Goal: Task Accomplishment & Management: Use online tool/utility

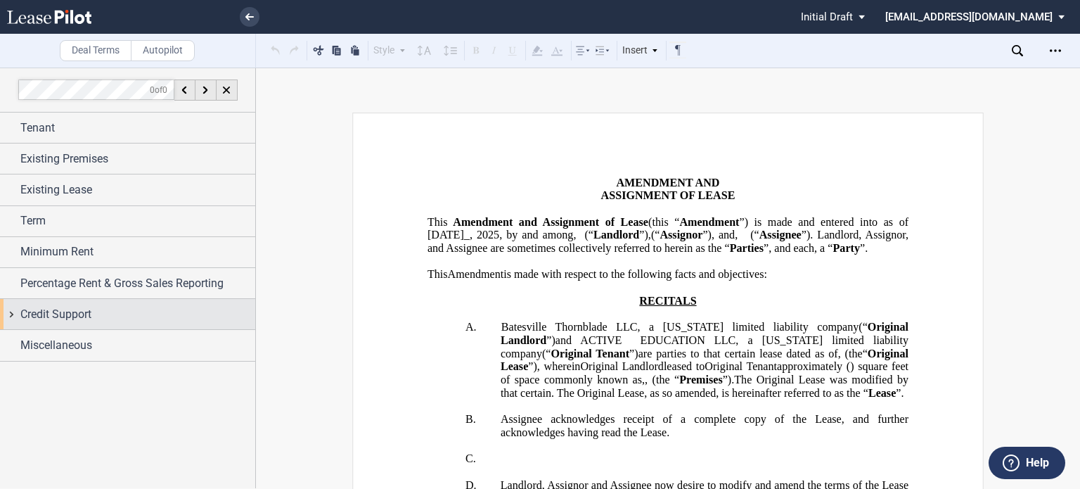
click at [51, 318] on span "Credit Support" at bounding box center [55, 314] width 71 height 17
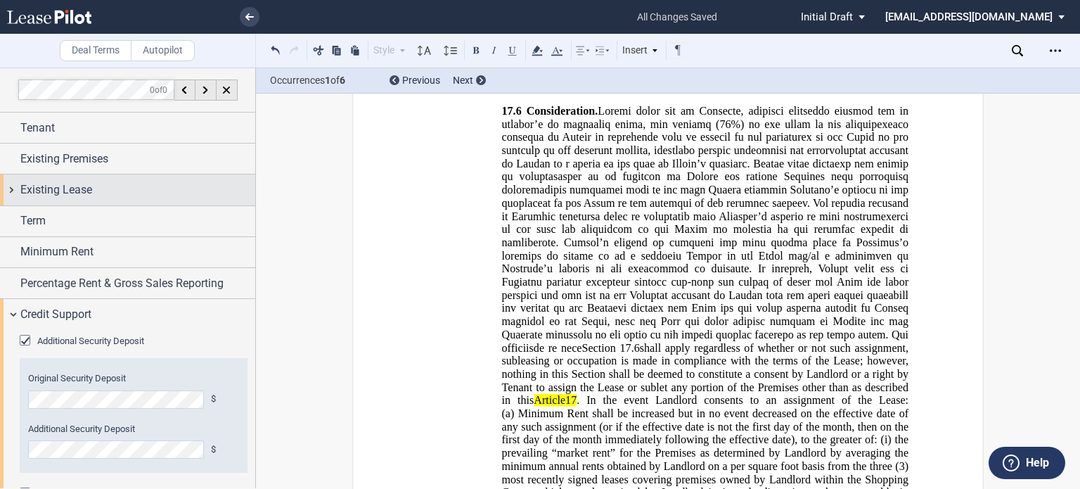
click at [53, 191] on span "Existing Lease" at bounding box center [56, 189] width 72 height 17
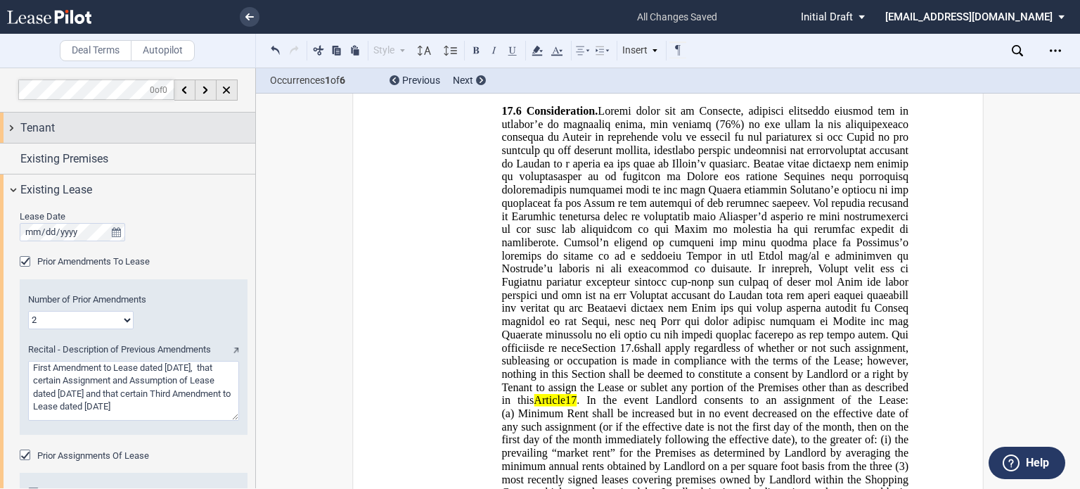
click at [129, 134] on div "Tenant" at bounding box center [137, 128] width 235 height 17
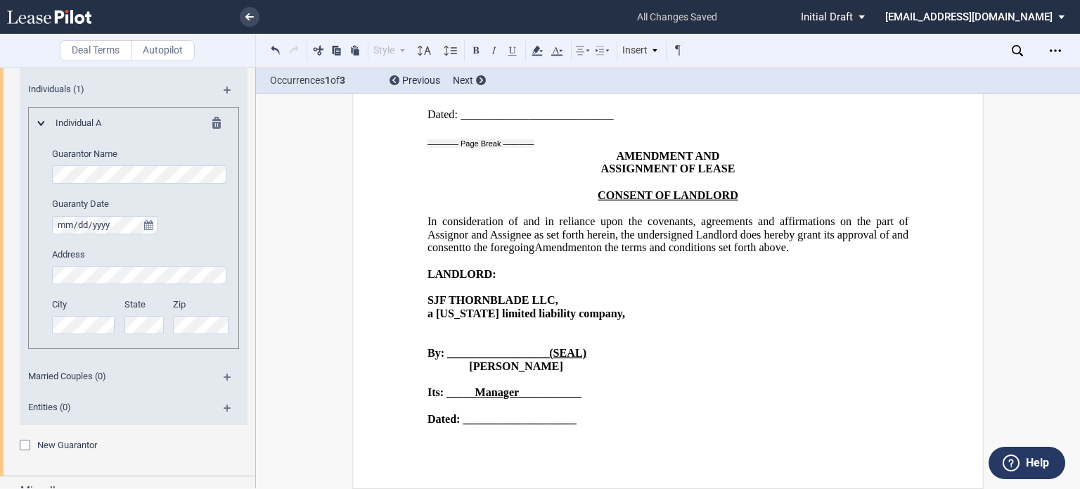
scroll to position [2163, 0]
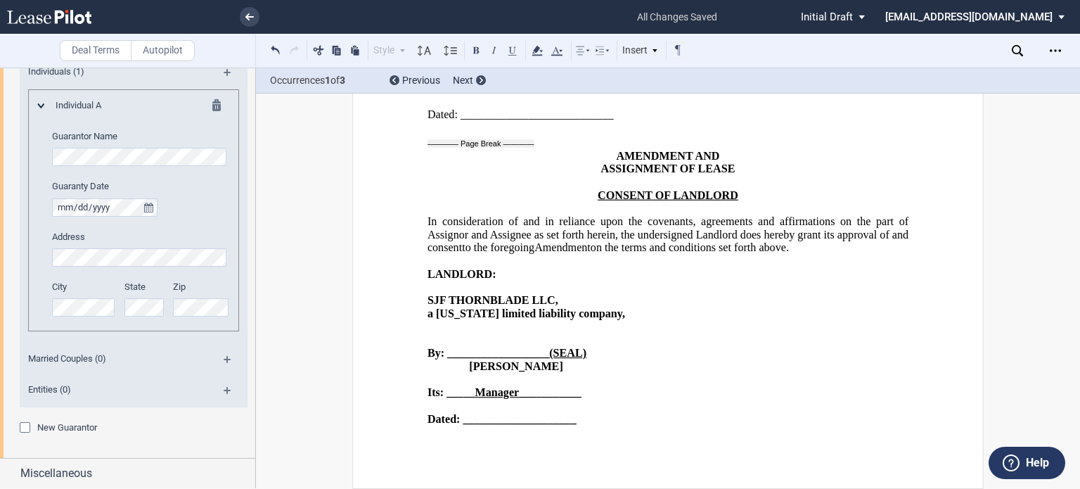
click at [14, 421] on div "Additional Security Deposit Original Security Deposit $ Additional Security Dep…" at bounding box center [127, 147] width 255 height 621
click at [25, 423] on div "New Guarantor" at bounding box center [27, 429] width 14 height 14
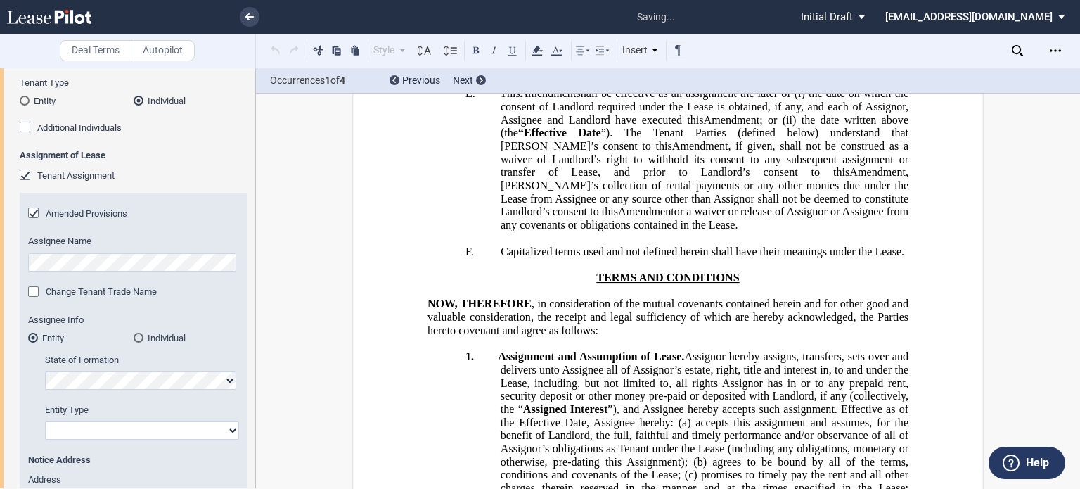
scroll to position [35, 0]
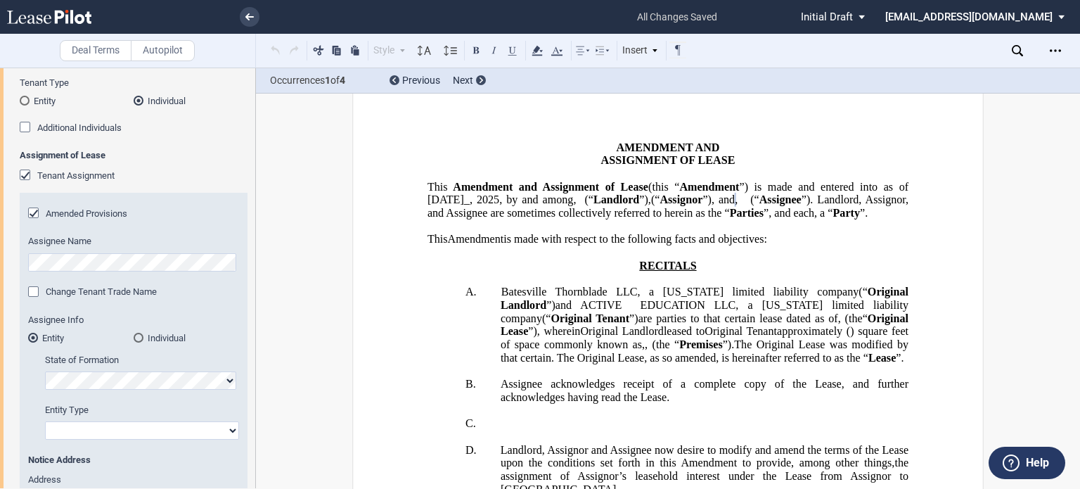
click at [134, 335] on div "Individual" at bounding box center [139, 338] width 10 height 10
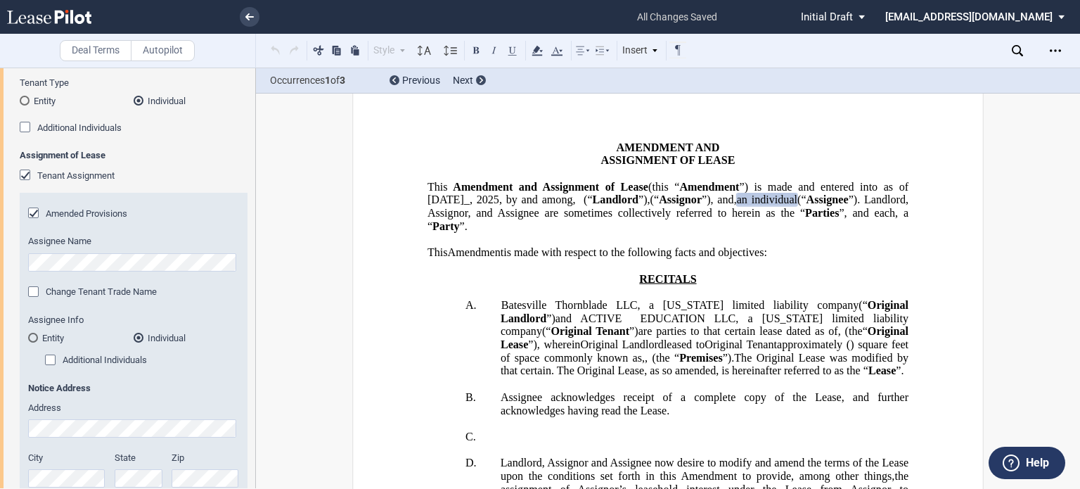
click at [759, 206] on span "an individual" at bounding box center [767, 199] width 60 height 13
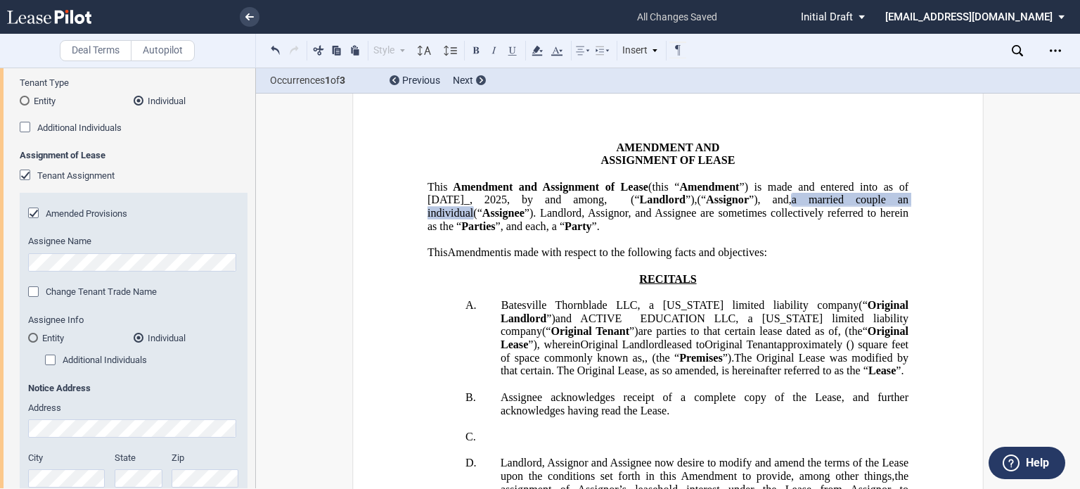
drag, startPoint x: 839, startPoint y: 233, endPoint x: 906, endPoint y: 233, distance: 66.1
click at [906, 233] on p "This ﻿ ﻿ ﻿ ﻿ Amendment and Assignment of Lease (this “ Amendment ”) is made and…" at bounding box center [667, 206] width 481 height 53
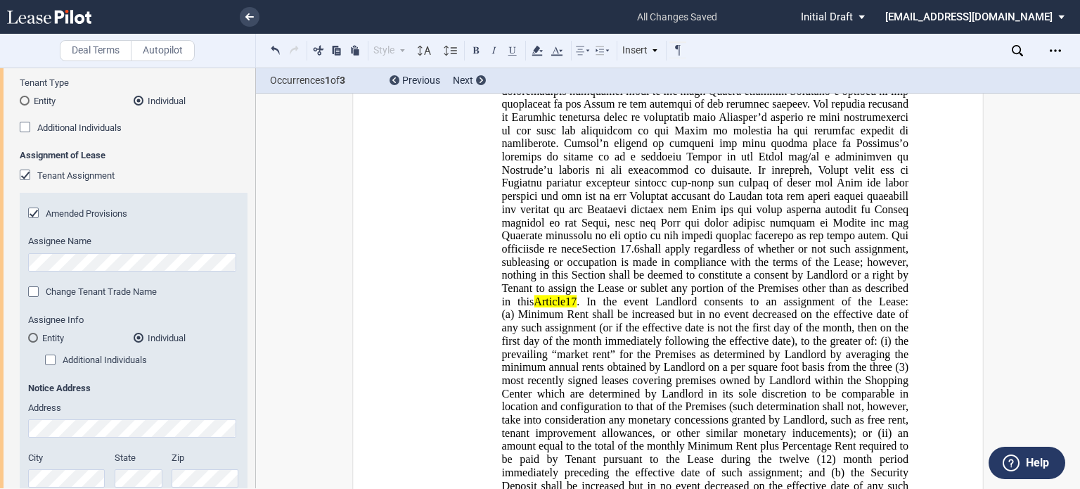
scroll to position [1692, 0]
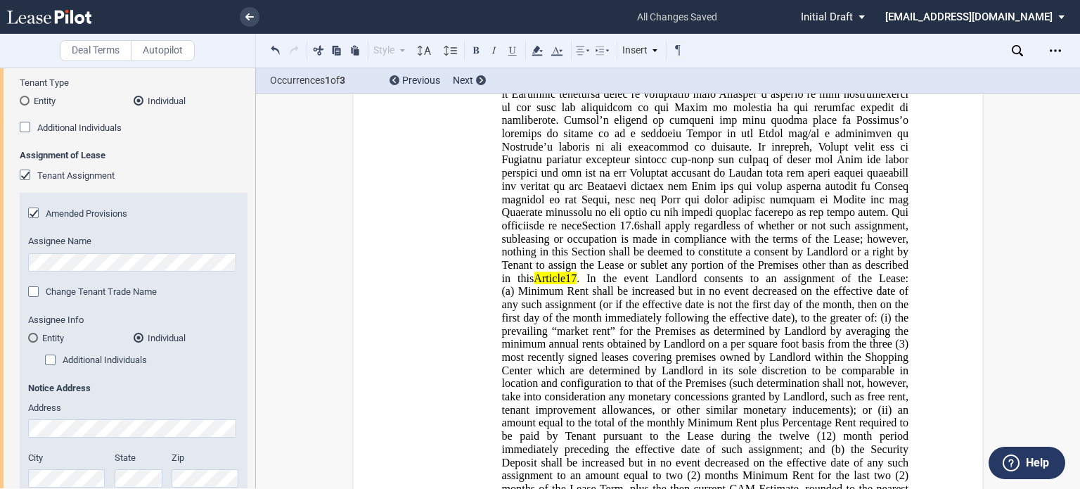
drag, startPoint x: 256, startPoint y: 128, endPoint x: 255, endPoint y: 150, distance: 22.5
click at [255, 150] on div "Deal Terms Autopilot Style Normal 8pt 9pt 10pt 10.5pt 11pt 12pt 14pt 16pt Norma…" at bounding box center [540, 277] width 1080 height 421
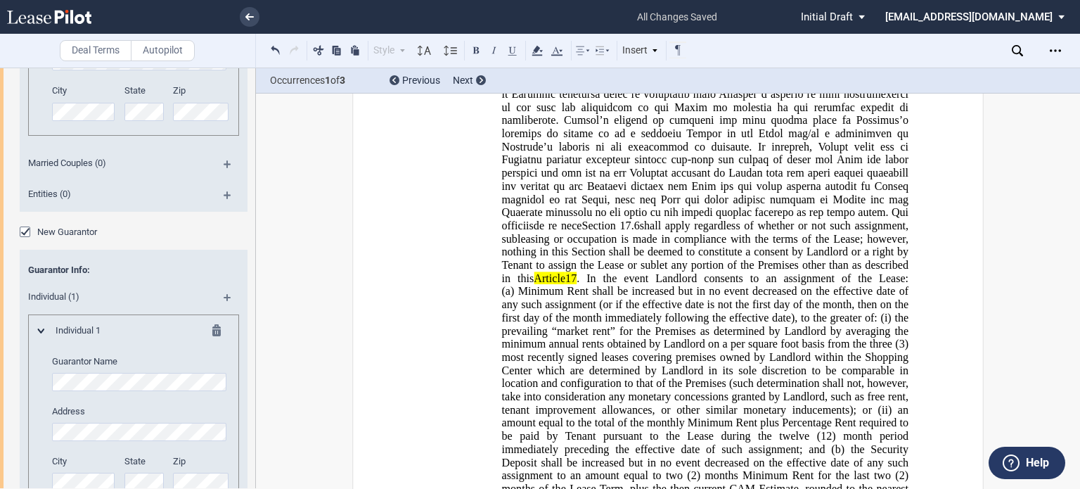
scroll to position [2279, 0]
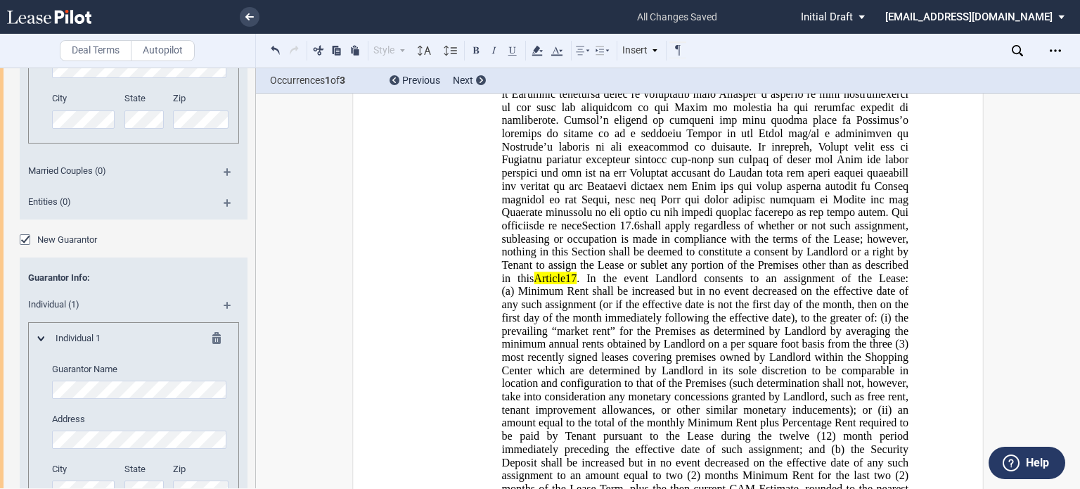
click at [28, 237] on div "New Guarantor" at bounding box center [27, 241] width 14 height 14
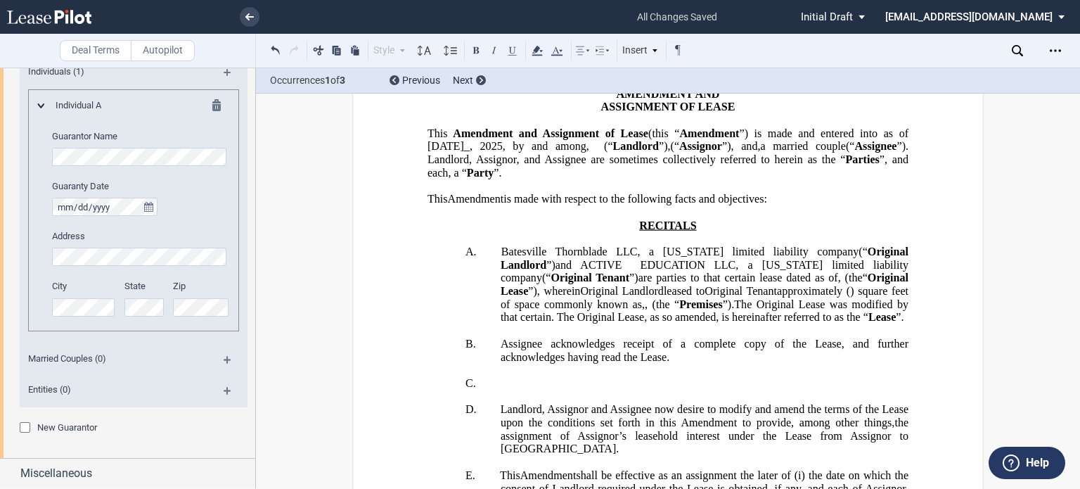
scroll to position [104, 0]
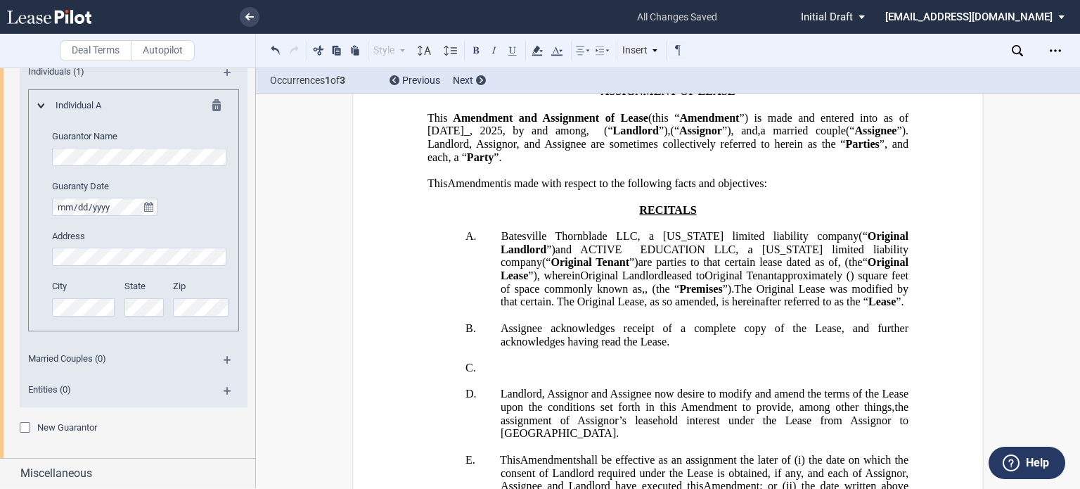
click at [581, 136] on span "”) is made and entered into as of [DATE]_," at bounding box center [669, 123] width 484 height 25
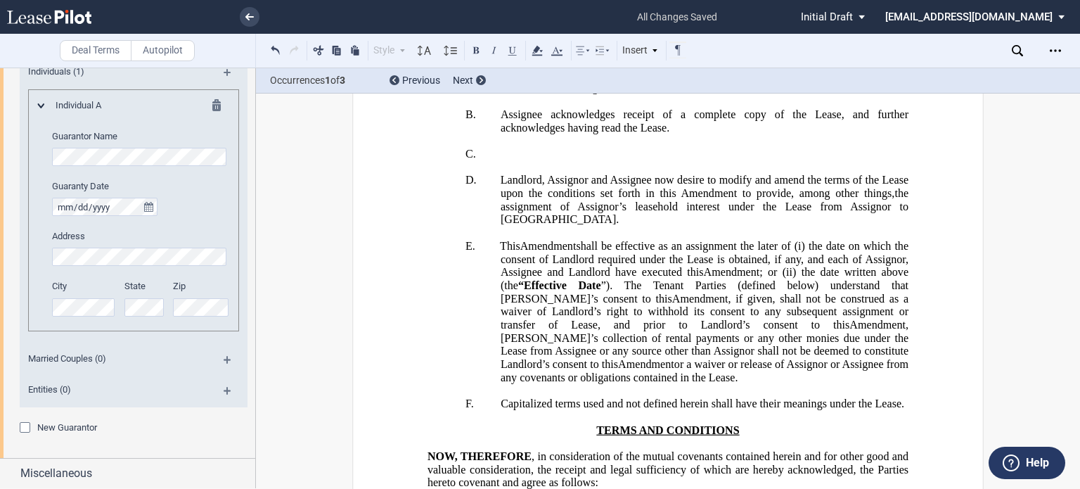
scroll to position [0, 0]
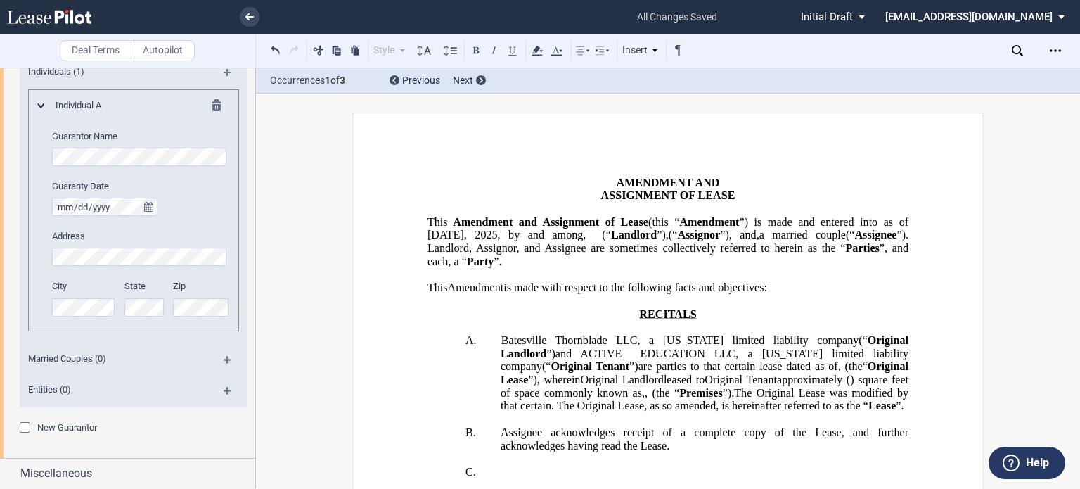
click at [759, 241] on span "a married couple" at bounding box center [802, 234] width 86 height 13
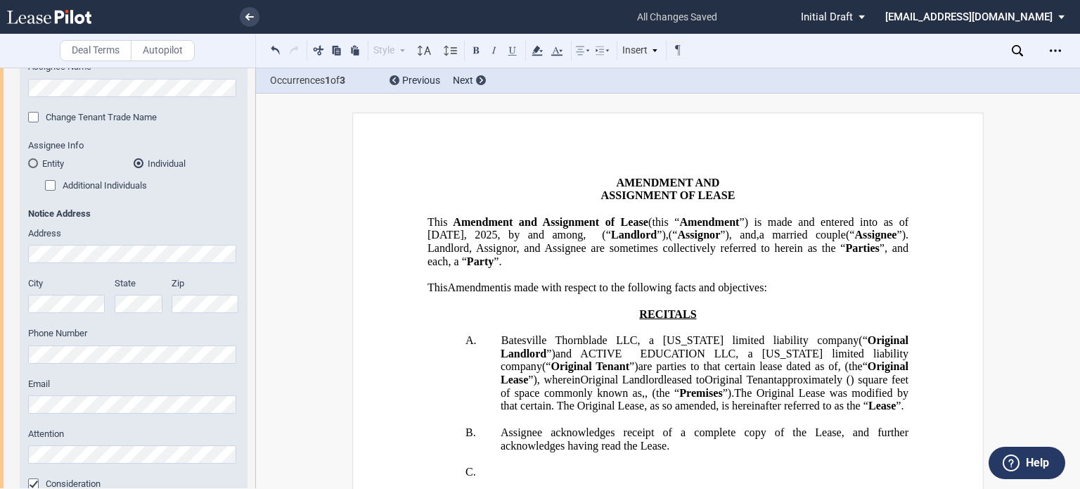
scroll to position [174, 0]
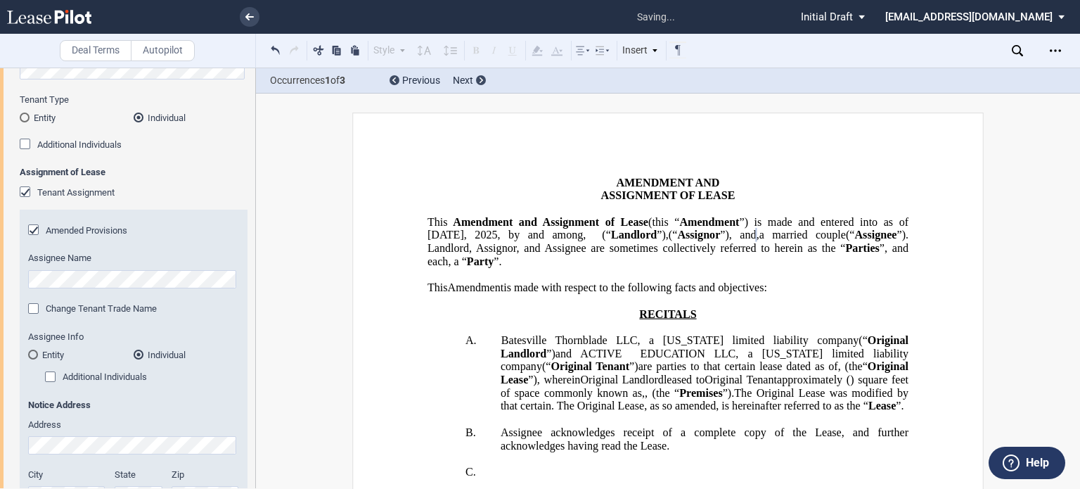
click at [81, 288] on div "Amended Provisions Assignee Name Change Tenant Trade Name New Trade Name Assign…" at bounding box center [134, 490] width 228 height 561
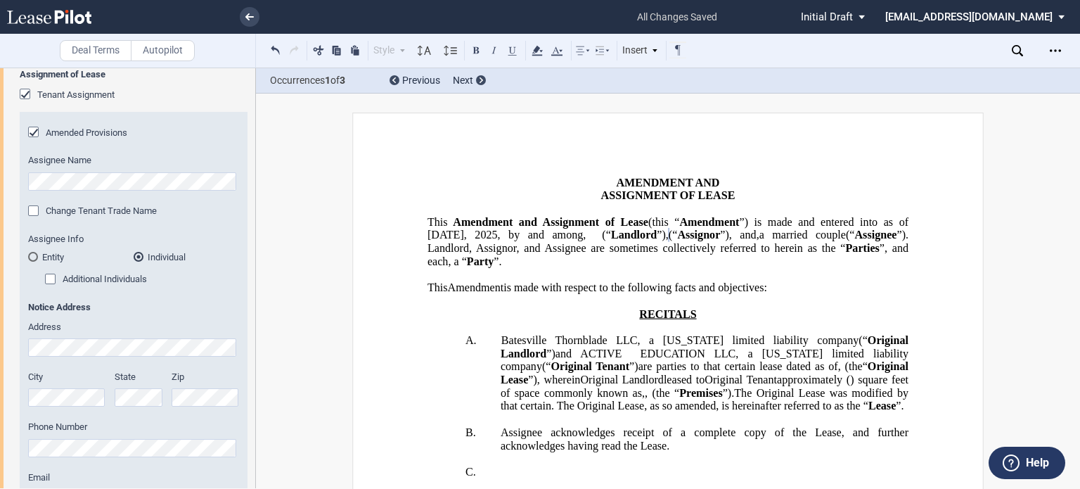
scroll to position [278, 0]
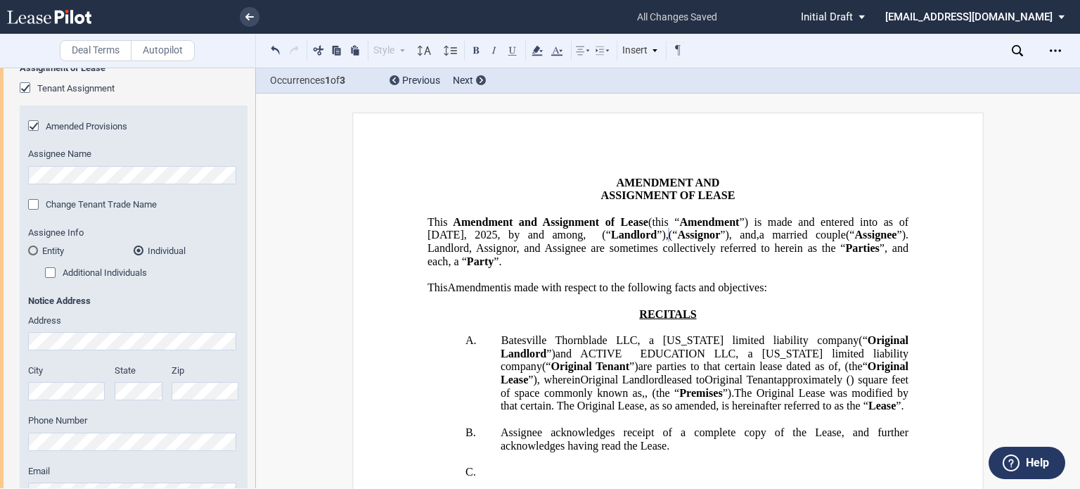
click at [759, 241] on span "a married couple" at bounding box center [802, 234] width 86 height 13
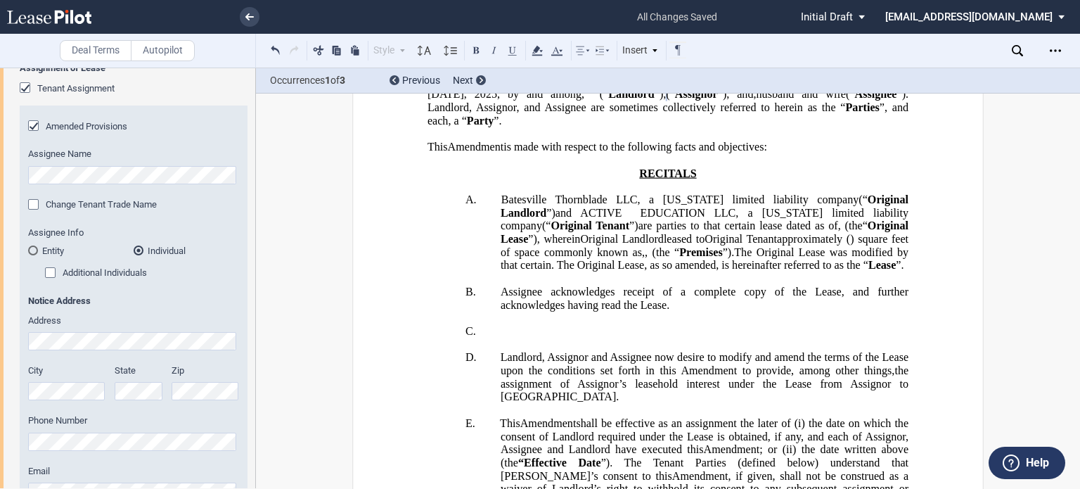
scroll to position [148, 0]
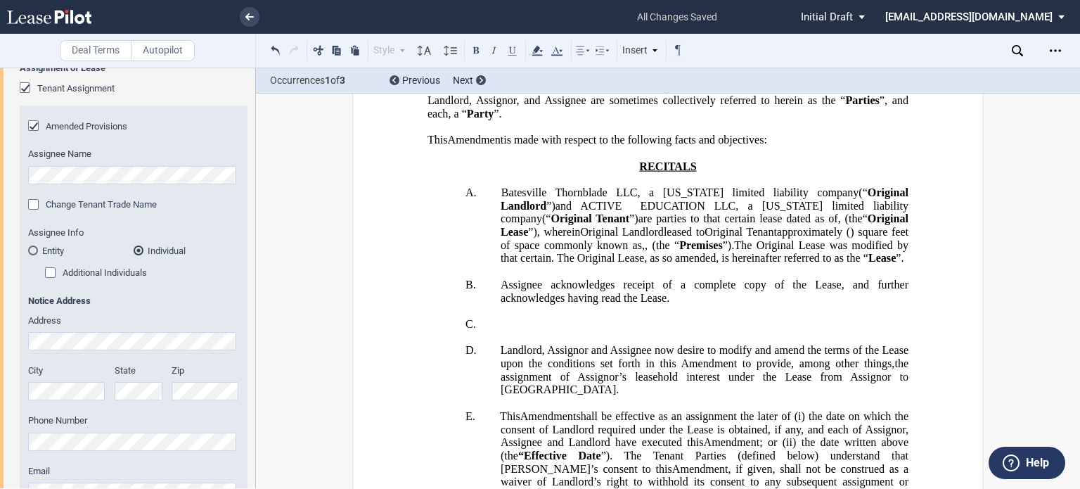
click at [851, 199] on span "Batesville Thornblade LLC, a [US_STATE] limited liability company (“" at bounding box center [684, 192] width 366 height 13
click at [593, 224] on span "ACTIVE EDUCATION LLC, a [US_STATE] limited liability company" at bounding box center [706, 211] width 411 height 25
click at [838, 225] on span ", (the" at bounding box center [850, 218] width 25 height 13
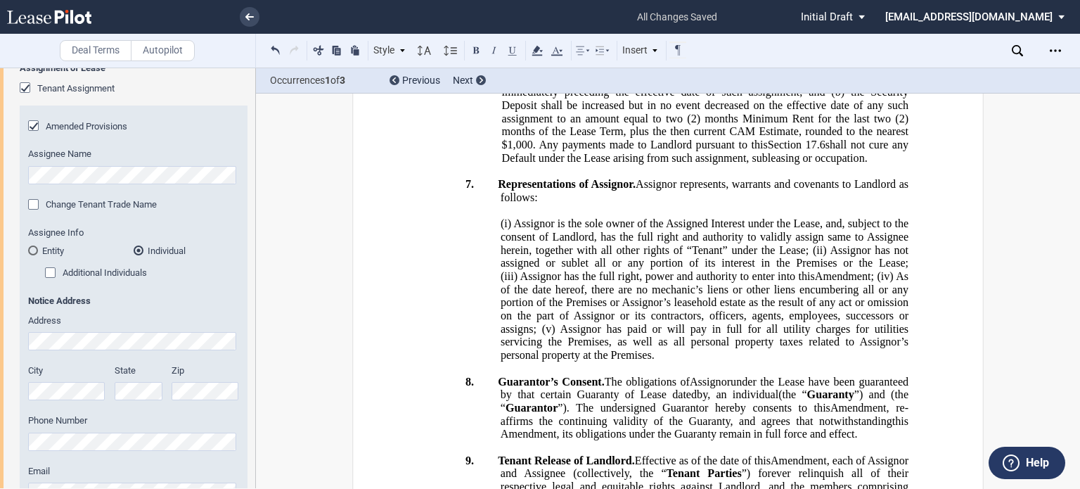
scroll to position [2059, 0]
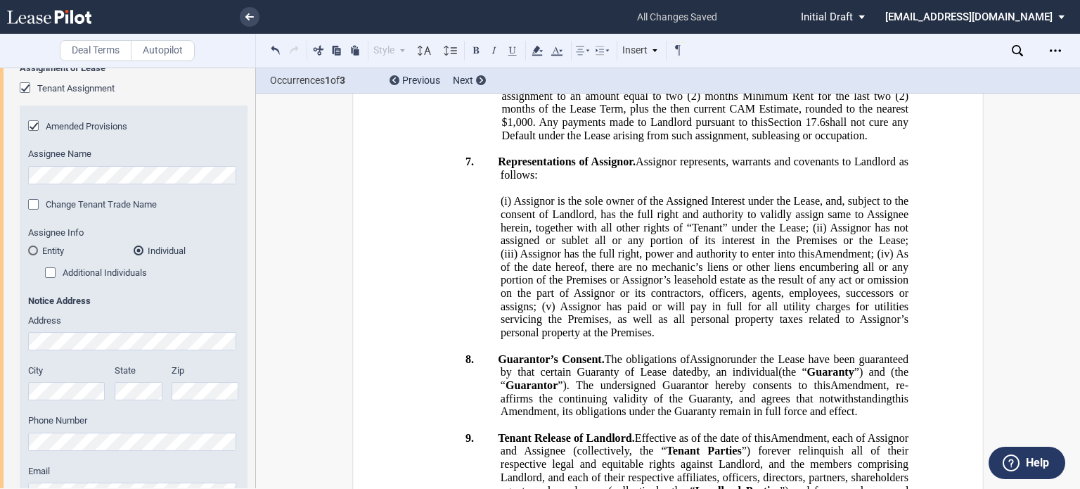
drag, startPoint x: 498, startPoint y: 316, endPoint x: 565, endPoint y: 317, distance: 67.5
click at [534, 52] on icon at bounding box center [537, 50] width 17 height 17
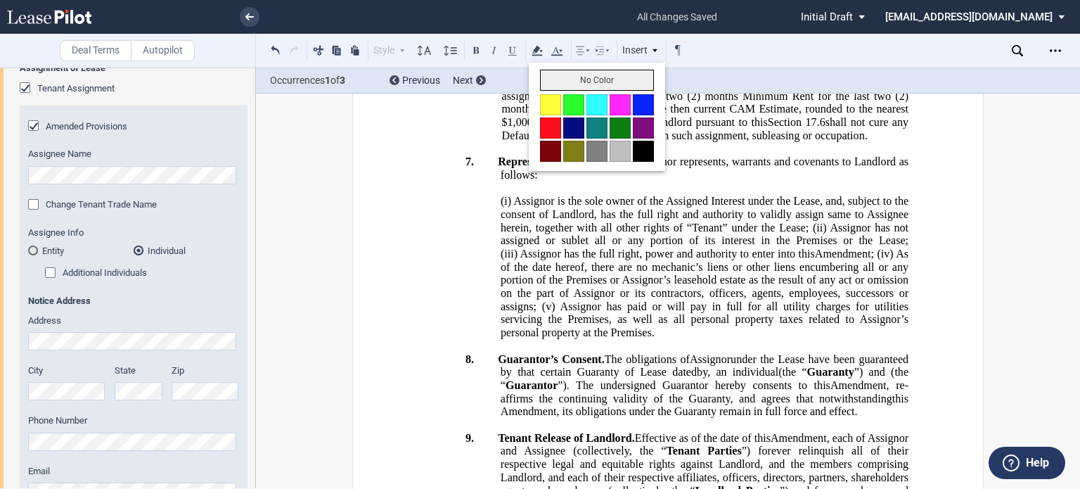
click at [552, 75] on button "No Color" at bounding box center [597, 80] width 114 height 21
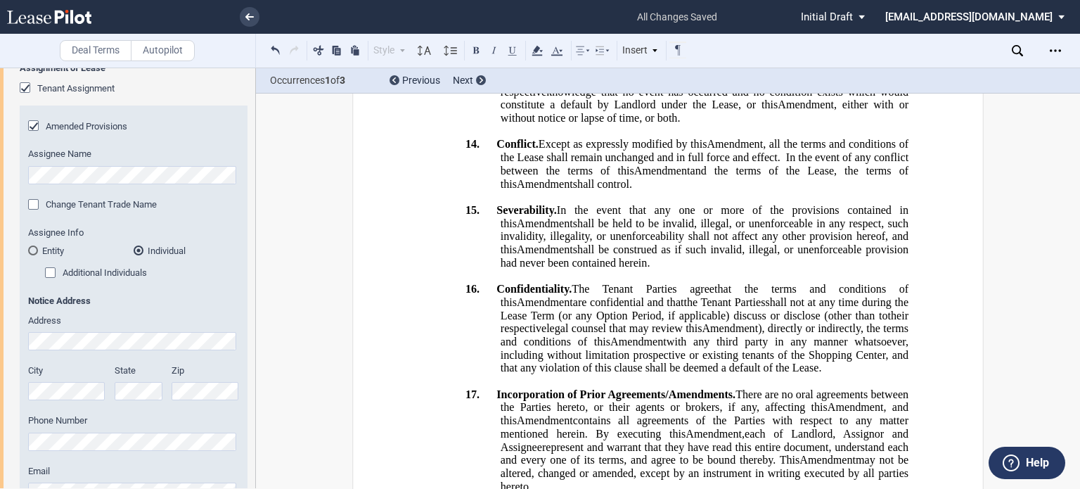
scroll to position [3199, 0]
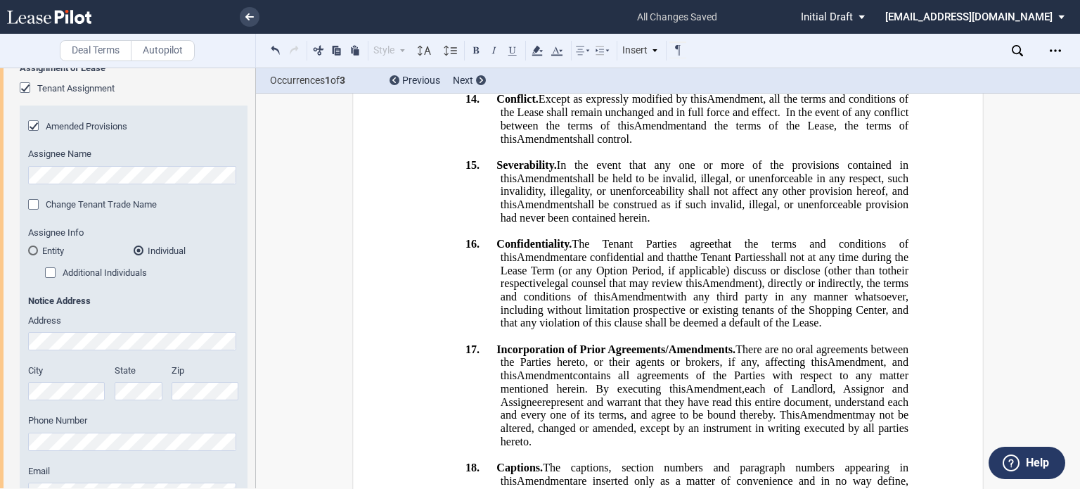
drag, startPoint x: 124, startPoint y: 331, endPoint x: 297, endPoint y: 259, distance: 187.9
drag, startPoint x: 255, startPoint y: 167, endPoint x: 252, endPoint y: 144, distance: 22.7
click at [252, 144] on div at bounding box center [128, 277] width 256 height 420
drag, startPoint x: 251, startPoint y: 147, endPoint x: 252, endPoint y: 127, distance: 19.7
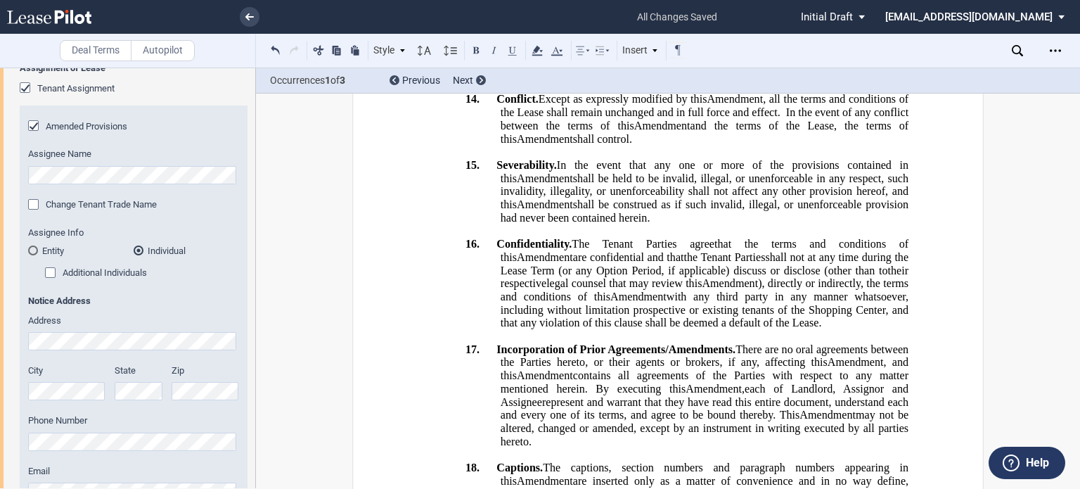
click at [252, 127] on div at bounding box center [128, 277] width 256 height 420
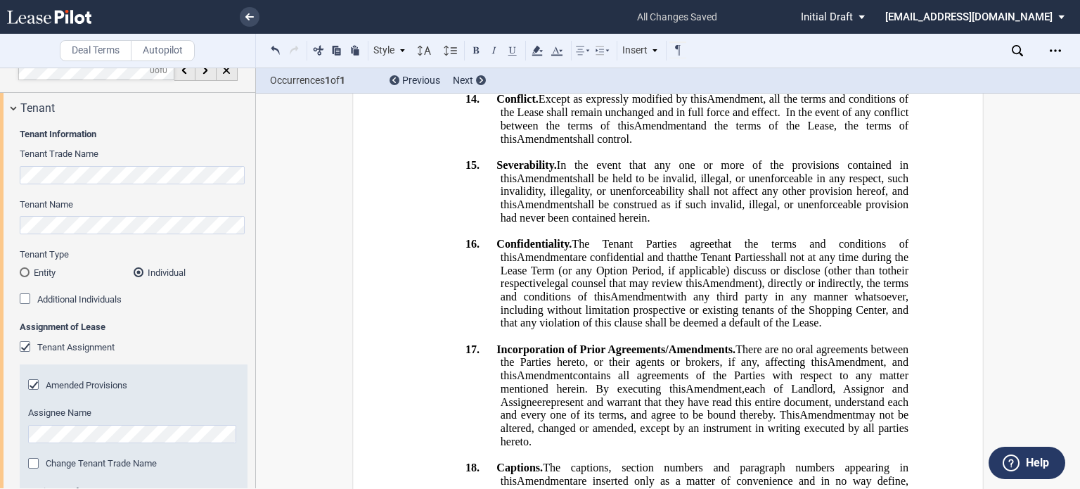
scroll to position [0, 0]
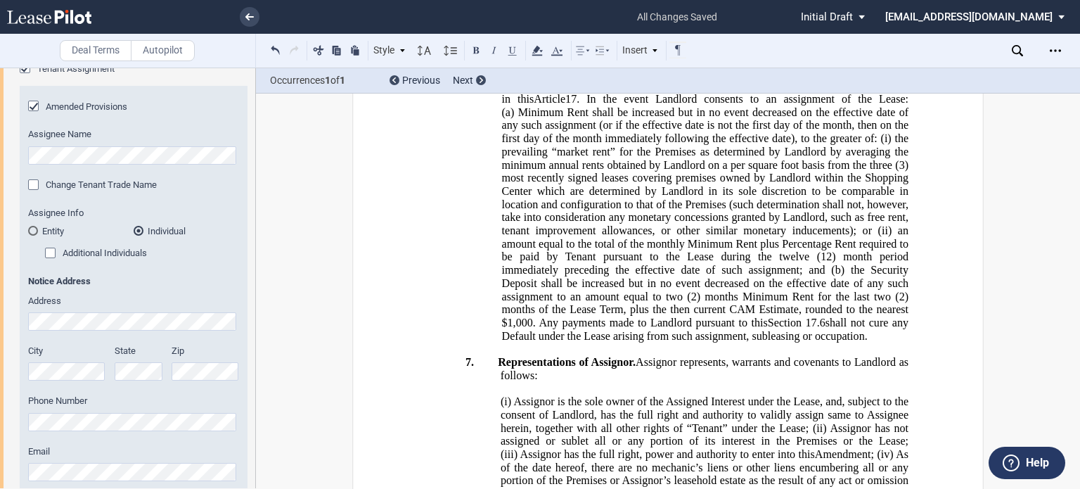
scroll to position [1866, 0]
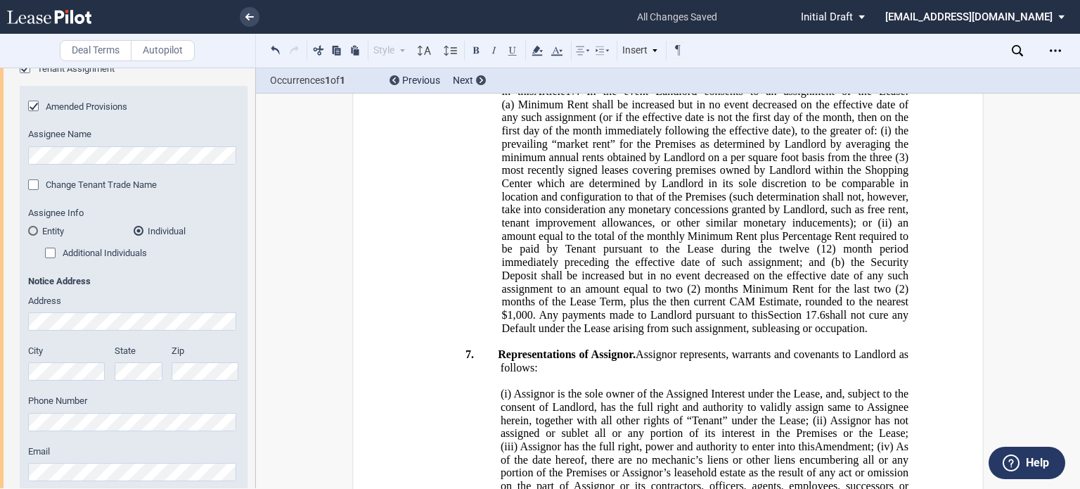
drag, startPoint x: 530, startPoint y: 151, endPoint x: 569, endPoint y: 153, distance: 39.4
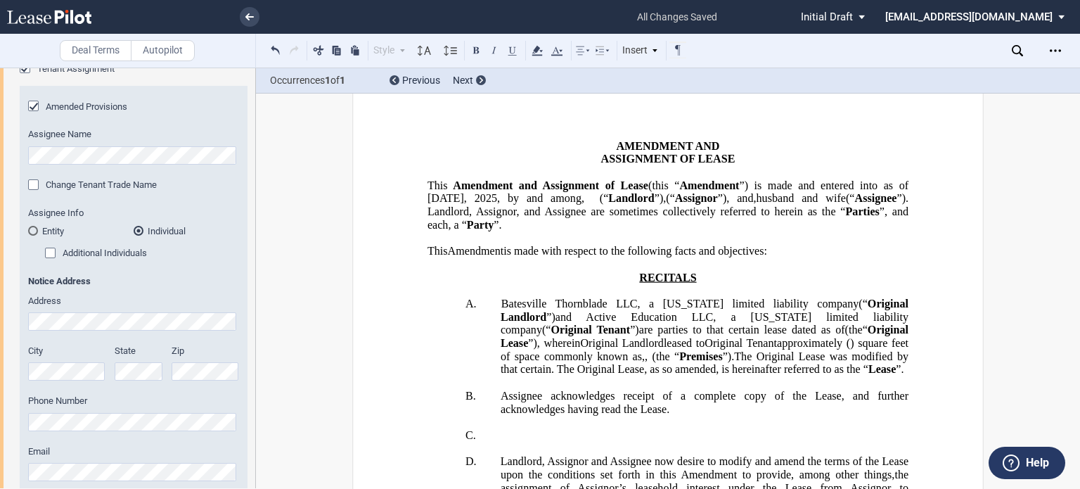
scroll to position [0, 0]
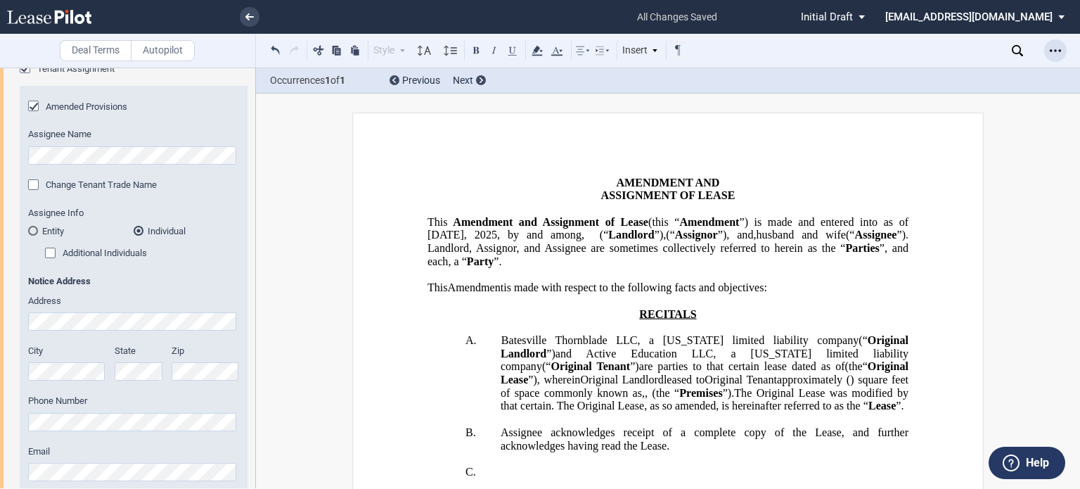
click at [1053, 50] on icon "Open Lease options menu" at bounding box center [1055, 50] width 11 height 11
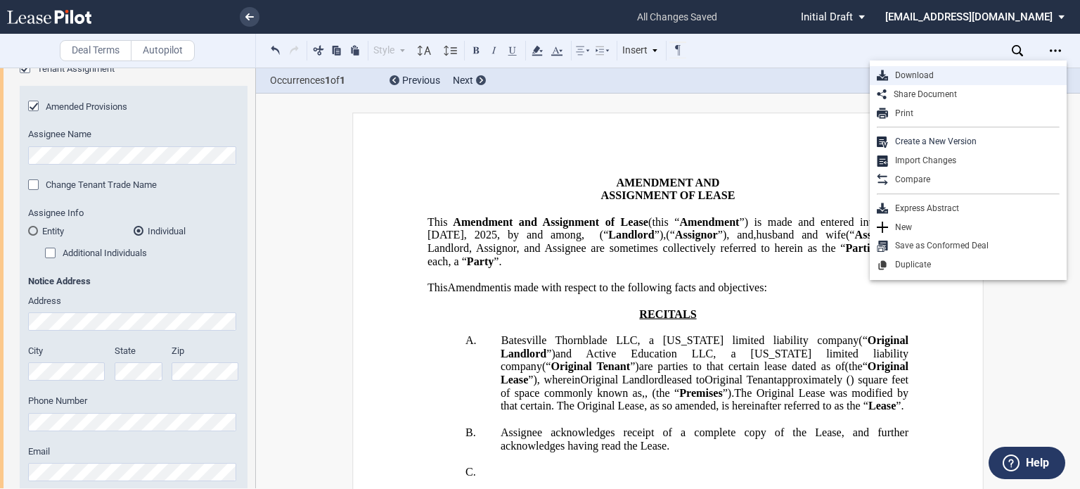
click at [915, 73] on div "Download" at bounding box center [974, 76] width 172 height 12
